Goal: Task Accomplishment & Management: Manage account settings

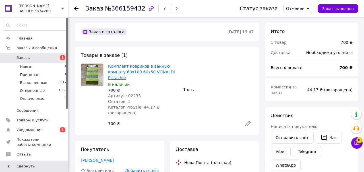
click at [141, 72] on link "Комплект ковриков в ванную комнату 60х100 60х50 VONALDI Pistachio" at bounding box center [141, 72] width 67 height 16
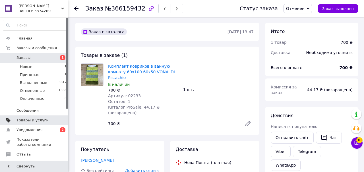
click at [21, 122] on span "Товары и услуги" at bounding box center [32, 120] width 32 height 5
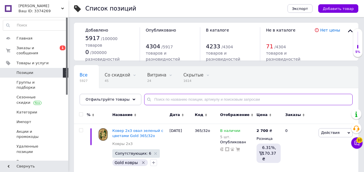
click at [159, 101] on input "text" at bounding box center [248, 99] width 208 height 11
type input "0205"
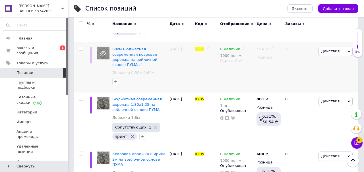
scroll to position [478, 0]
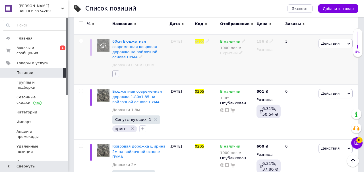
click at [115, 74] on icon "button" at bounding box center [115, 73] width 3 height 3
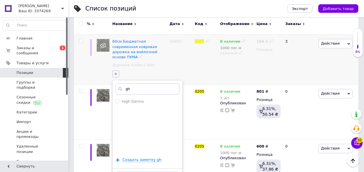
type input "g"
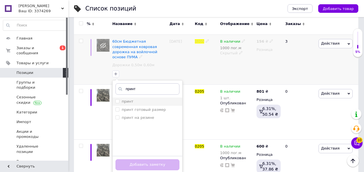
type input "принт"
click at [142, 104] on div "принт" at bounding box center [147, 101] width 64 height 5
checkbox input "true"
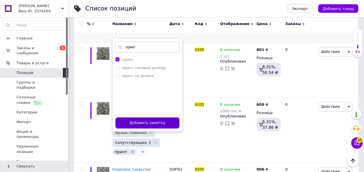
click at [174, 126] on button "Добавить заметку" at bounding box center [147, 122] width 64 height 11
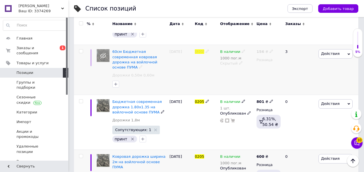
scroll to position [466, 0]
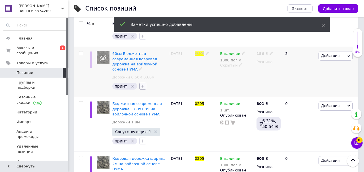
click at [141, 86] on icon "button" at bounding box center [142, 86] width 5 height 5
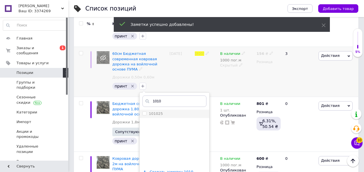
type input "1010"
click at [163, 115] on div "101025" at bounding box center [174, 113] width 64 height 5
checkbox input "true"
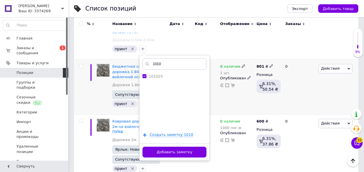
scroll to position [517, 0]
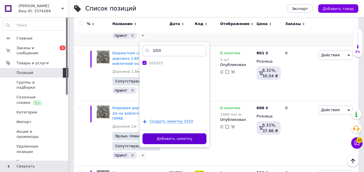
click at [191, 140] on button "Добавить заметку" at bounding box center [174, 138] width 64 height 11
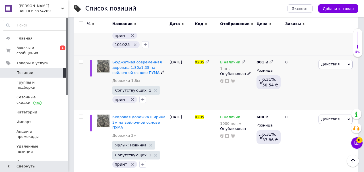
scroll to position [515, 0]
